Goal: Task Accomplishment & Management: Complete application form

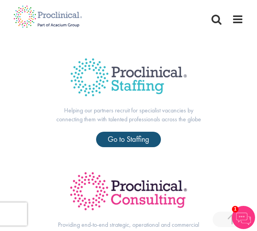
scroll to position [235, 0]
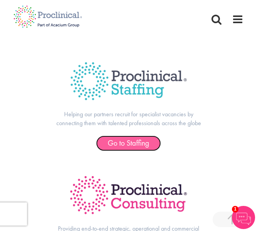
click at [133, 149] on link "Go to Staffing" at bounding box center [128, 143] width 65 height 15
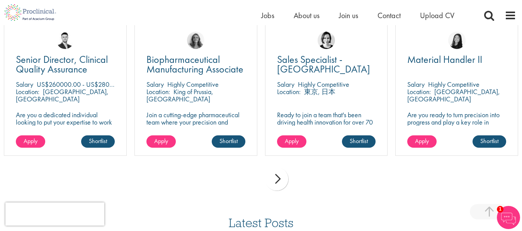
scroll to position [841, 0]
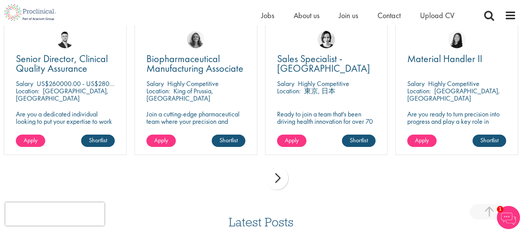
click at [257, 177] on div "next" at bounding box center [276, 178] width 23 height 23
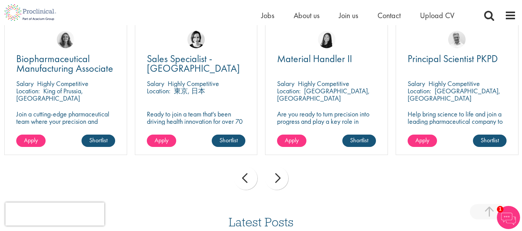
click at [257, 177] on div "next" at bounding box center [276, 178] width 23 height 23
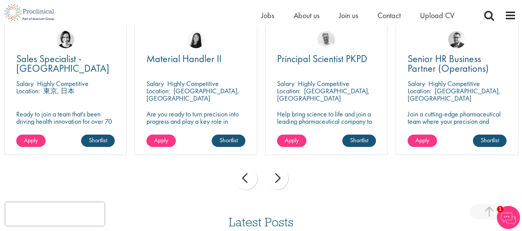
click at [257, 177] on div "next" at bounding box center [276, 178] width 23 height 23
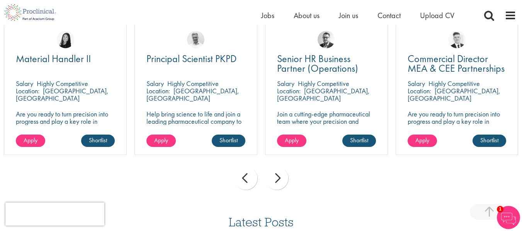
click at [257, 177] on div "next" at bounding box center [276, 178] width 23 height 23
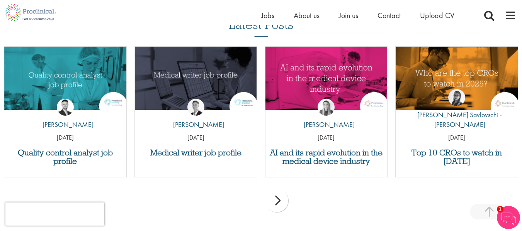
scroll to position [1039, 0]
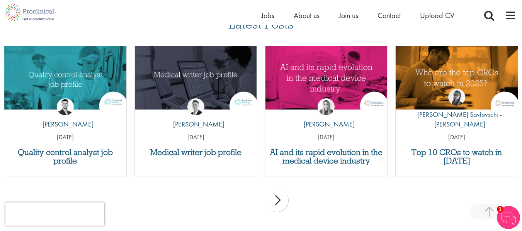
click at [257, 192] on div "next" at bounding box center [276, 200] width 23 height 23
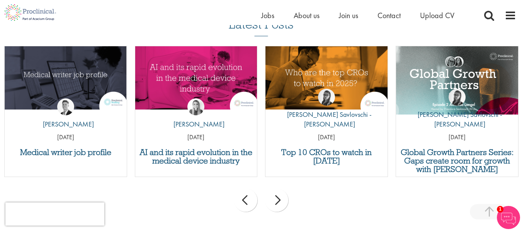
click at [242, 194] on div "prev" at bounding box center [245, 200] width 23 height 23
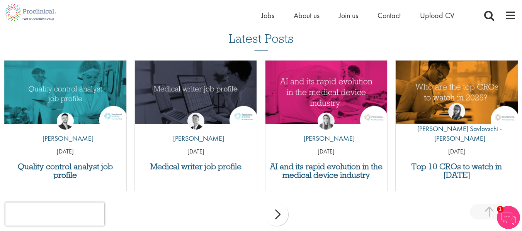
scroll to position [1024, 0]
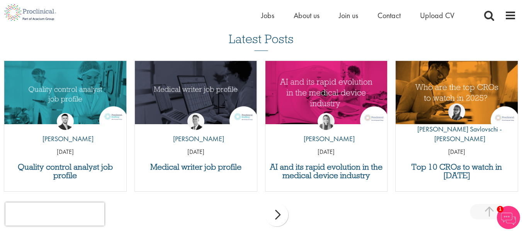
click at [257, 204] on div "next" at bounding box center [276, 215] width 23 height 23
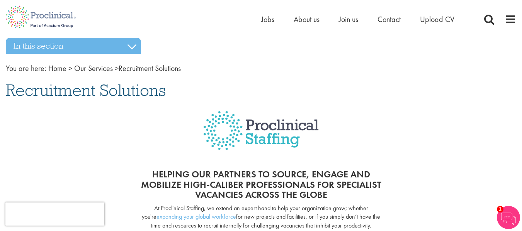
scroll to position [0, 0]
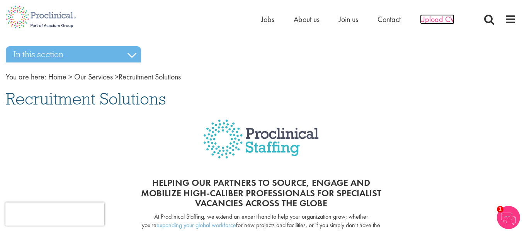
click at [257, 22] on span "Upload CV" at bounding box center [437, 19] width 34 height 10
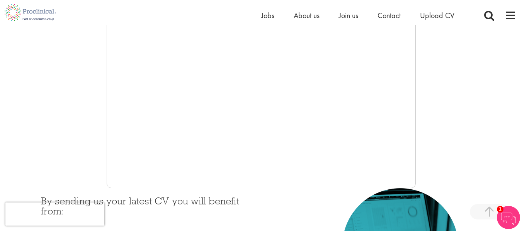
scroll to position [201, 0]
